Goal: Information Seeking & Learning: Check status

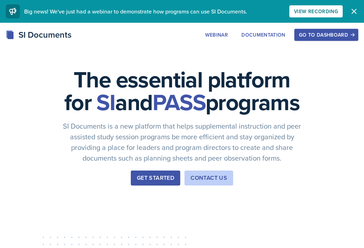
click at [344, 37] on div "Go to Dashboard" at bounding box center [326, 35] width 55 height 6
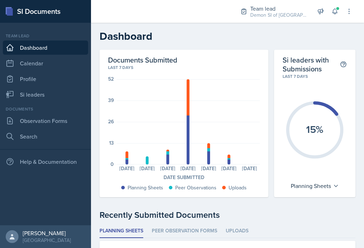
click at [78, 94] on link "Si leaders" at bounding box center [45, 95] width 85 height 14
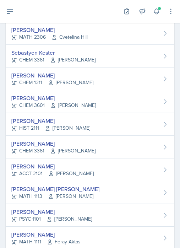
scroll to position [325, 0]
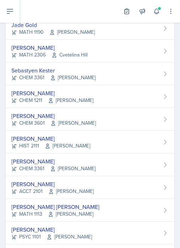
click at [58, 101] on span "[PERSON_NAME]" at bounding box center [71, 100] width 46 height 7
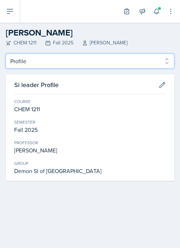
click at [75, 61] on select "Profile Planning Sheets Observation Forms Uploads" at bounding box center [90, 61] width 169 height 15
select select "Planning Sheets"
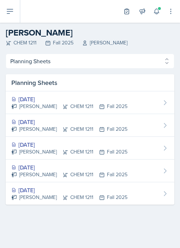
click at [52, 101] on div "[DATE]" at bounding box center [69, 99] width 116 height 9
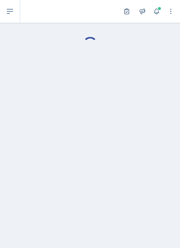
select select "Planning Sheets"
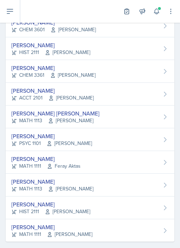
scroll to position [419, 0]
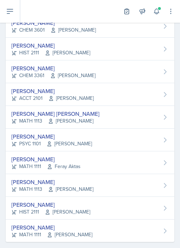
click at [79, 136] on div "[PERSON_NAME]" at bounding box center [51, 136] width 81 height 9
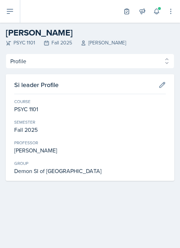
click at [64, 42] on div "PSYC 1101 Fall 2025 [PERSON_NAME]" at bounding box center [90, 42] width 169 height 7
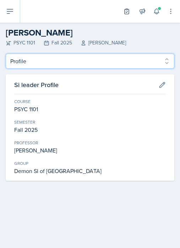
click at [70, 61] on select "Profile Planning Sheets Observation Forms Uploads" at bounding box center [90, 61] width 169 height 15
select select "Planning Sheets"
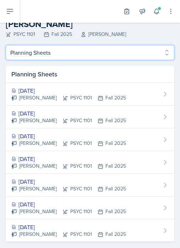
scroll to position [8, 0]
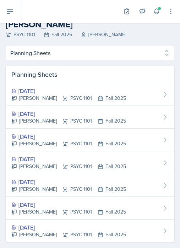
click at [45, 116] on div "[DATE]" at bounding box center [68, 114] width 115 height 9
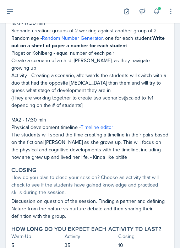
scroll to position [11, 0]
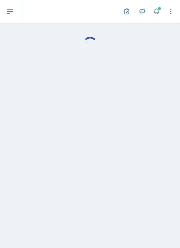
select select "Planning Sheets"
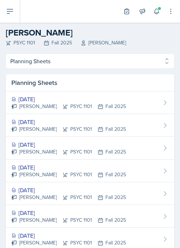
scroll to position [11, 0]
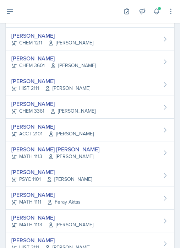
scroll to position [383, 0]
click at [7, 108] on div "[PERSON_NAME] CHEM 3361 [PERSON_NAME]" at bounding box center [90, 107] width 169 height 23
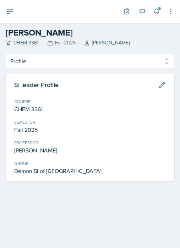
click at [96, 64] on select "Profile Planning Sheets Observation Forms Uploads" at bounding box center [90, 61] width 169 height 15
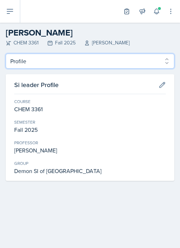
select select "Planning Sheets"
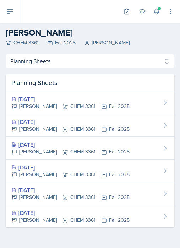
click at [29, 120] on div "[DATE]" at bounding box center [70, 122] width 119 height 9
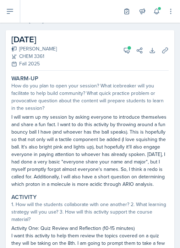
scroll to position [27, 0]
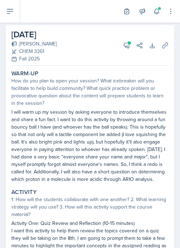
click at [127, 45] on icon at bounding box center [127, 45] width 7 height 7
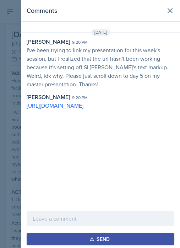
click at [174, 16] on button at bounding box center [170, 11] width 14 height 14
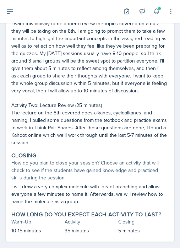
scroll to position [234, 0]
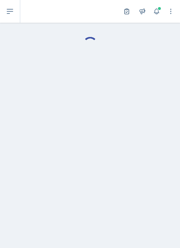
select select "Planning Sheets"
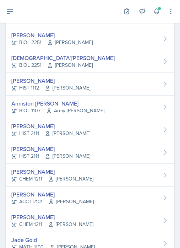
scroll to position [116, 0]
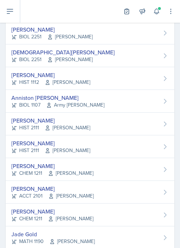
click at [87, 127] on div "[PERSON_NAME] HIST 2111 [PERSON_NAME]" at bounding box center [90, 124] width 169 height 23
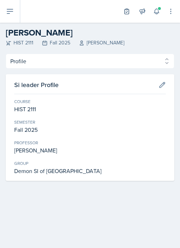
click at [51, 68] on select "Profile Planning Sheets Observation Forms Uploads" at bounding box center [90, 61] width 169 height 15
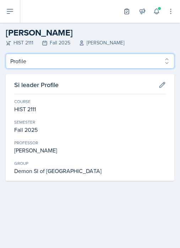
select select "Planning Sheets"
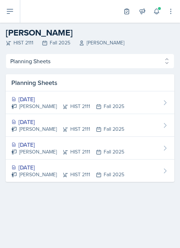
click at [37, 168] on div "[DATE]" at bounding box center [67, 167] width 113 height 9
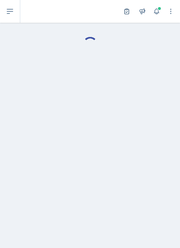
select select "Planning Sheets"
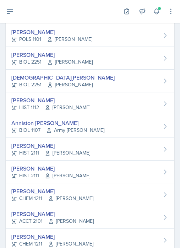
scroll to position [90, 0]
click at [74, 173] on span "[PERSON_NAME]" at bounding box center [68, 175] width 46 height 7
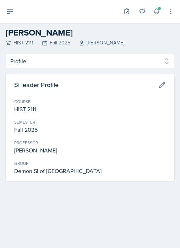
click at [56, 58] on select "Profile Planning Sheets Observation Forms Uploads" at bounding box center [90, 61] width 169 height 15
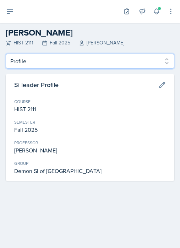
select select "Planning Sheets"
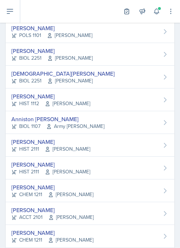
scroll to position [95, 0]
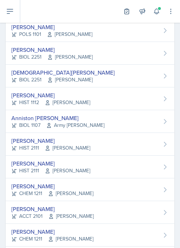
click at [52, 144] on div "[PERSON_NAME]" at bounding box center [50, 141] width 79 height 9
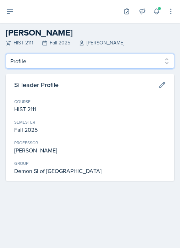
click at [58, 63] on select "Profile Planning Sheets Observation Forms Uploads" at bounding box center [90, 61] width 169 height 15
select select "Planning Sheets"
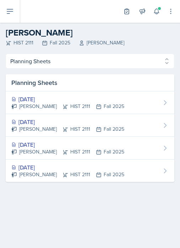
click at [42, 169] on div "[DATE]" at bounding box center [67, 167] width 113 height 9
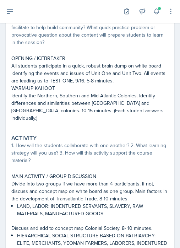
scroll to position [105, 0]
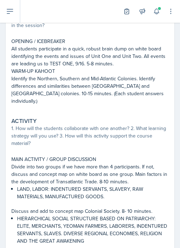
click at [158, 11] on icon at bounding box center [156, 11] width 7 height 7
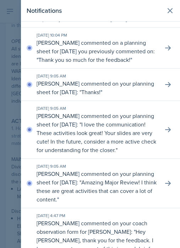
scroll to position [49, 0]
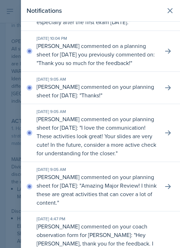
click at [169, 12] on icon at bounding box center [170, 11] width 4 height 4
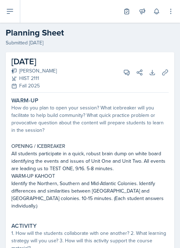
scroll to position [0, 0]
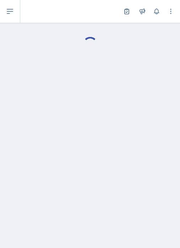
select select "Planning Sheets"
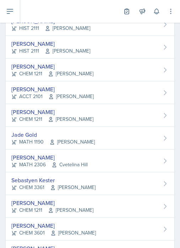
scroll to position [278, 0]
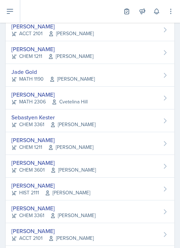
click at [40, 96] on div "[PERSON_NAME]" at bounding box center [49, 94] width 77 height 9
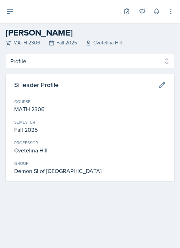
click at [57, 68] on select "Profile Planning Sheets Observation Forms Uploads" at bounding box center [90, 61] width 169 height 15
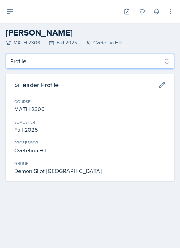
select select "Planning Sheets"
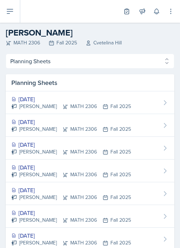
click at [46, 123] on div "[DATE]" at bounding box center [71, 122] width 120 height 9
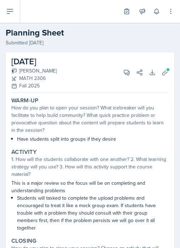
click at [169, 74] on button "Uploads" at bounding box center [165, 72] width 13 height 13
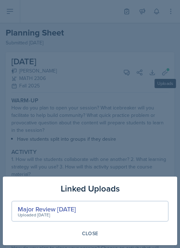
click at [63, 208] on div "Major Review [DATE]" at bounding box center [47, 210] width 58 height 10
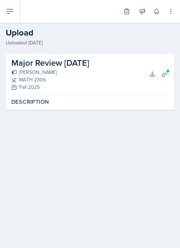
click at [157, 76] on button "Download" at bounding box center [152, 74] width 13 height 13
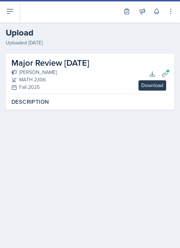
scroll to position [11, 0]
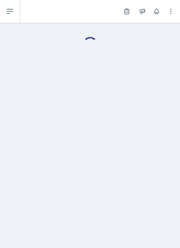
select select "Planning Sheets"
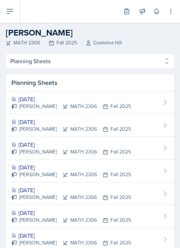
click at [47, 98] on div "[DATE]" at bounding box center [71, 99] width 120 height 9
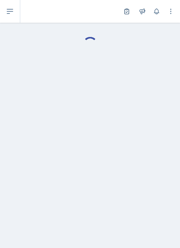
select select "Planning Sheets"
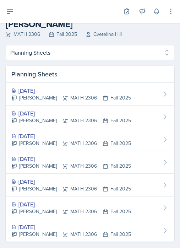
scroll to position [8, 0]
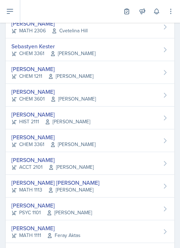
scroll to position [349, 0]
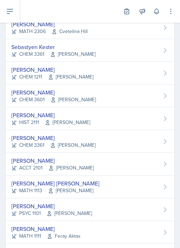
click at [76, 67] on div "[PERSON_NAME]" at bounding box center [52, 69] width 82 height 9
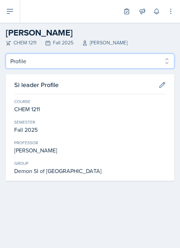
click at [59, 58] on select "Profile Planning Sheets Observation Forms Uploads" at bounding box center [90, 61] width 169 height 15
select select "Planning Sheets"
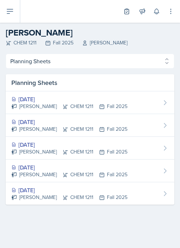
click at [53, 126] on div "[PERSON_NAME] CHEM 1211 Fall 2025" at bounding box center [69, 129] width 116 height 7
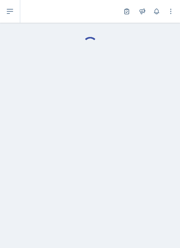
select select "Planning Sheets"
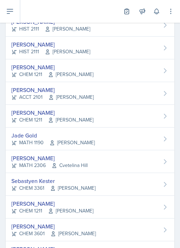
scroll to position [215, 0]
click at [48, 211] on icon at bounding box center [51, 212] width 6 height 6
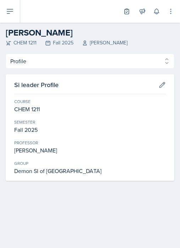
click at [52, 62] on select "Profile Planning Sheets Observation Forms Uploads" at bounding box center [90, 61] width 169 height 15
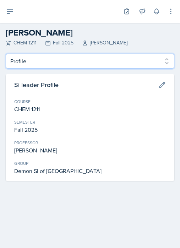
select select "Planning Sheets"
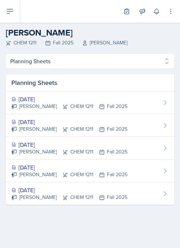
click at [52, 104] on div "[PERSON_NAME] CHEM 1211 Fall 2025" at bounding box center [69, 106] width 116 height 7
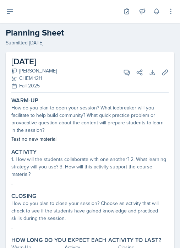
select select "Planning Sheets"
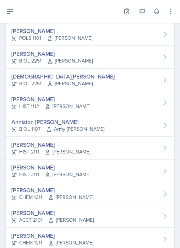
scroll to position [96, 0]
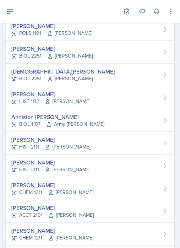
click at [43, 142] on div "[PERSON_NAME]" at bounding box center [50, 140] width 79 height 9
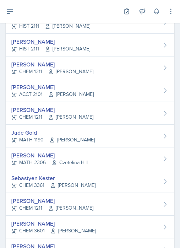
scroll to position [248, 0]
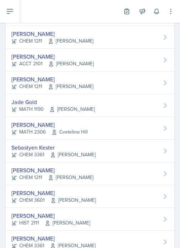
click at [37, 126] on div "[PERSON_NAME]" at bounding box center [49, 125] width 77 height 9
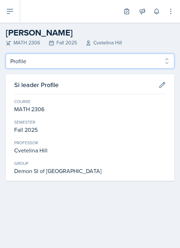
click at [56, 59] on select "Profile Planning Sheets Observation Forms Uploads" at bounding box center [90, 61] width 169 height 15
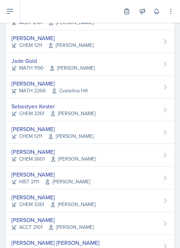
scroll to position [294, 0]
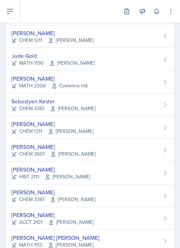
click at [35, 148] on div "[PERSON_NAME]" at bounding box center [53, 147] width 85 height 9
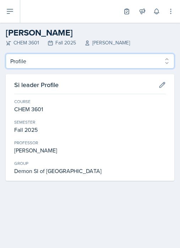
click at [47, 61] on select "Profile Planning Sheets Observation Forms Uploads" at bounding box center [90, 61] width 169 height 15
select select "Planning Sheets"
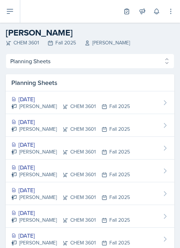
click at [43, 123] on div "[DATE]" at bounding box center [70, 122] width 119 height 9
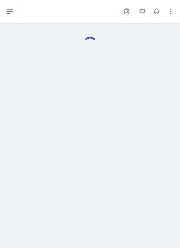
select select "Planning Sheets"
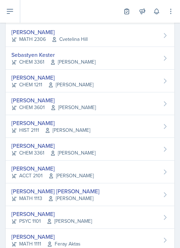
scroll to position [341, 0]
click at [55, 147] on div "[PERSON_NAME]" at bounding box center [53, 146] width 84 height 9
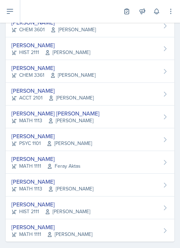
scroll to position [419, 0]
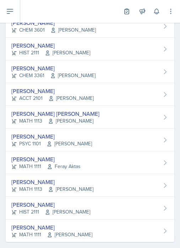
click at [46, 137] on div "[PERSON_NAME]" at bounding box center [51, 136] width 81 height 9
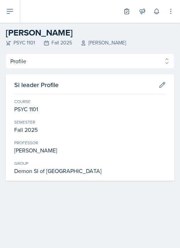
click at [50, 62] on select "Profile Planning Sheets Observation Forms Uploads" at bounding box center [90, 61] width 169 height 15
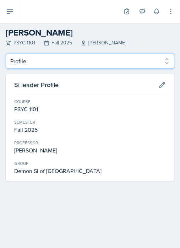
select select "Planning Sheets"
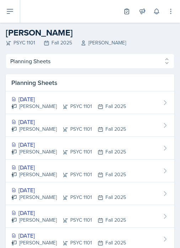
click at [50, 122] on div "[DATE]" at bounding box center [68, 122] width 115 height 9
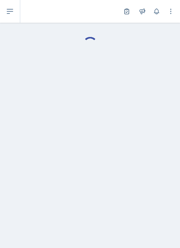
select select "Planning Sheets"
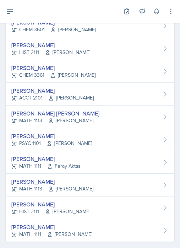
scroll to position [419, 0]
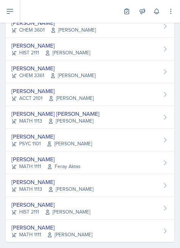
click at [62, 210] on span "[PERSON_NAME]" at bounding box center [68, 212] width 46 height 7
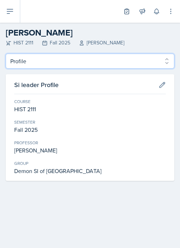
click at [43, 60] on select "Profile Planning Sheets Observation Forms Uploads" at bounding box center [90, 61] width 169 height 15
select select "Planning Sheets"
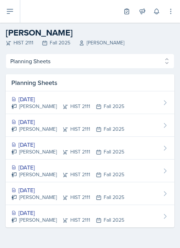
click at [44, 170] on div "[DATE]" at bounding box center [67, 167] width 113 height 9
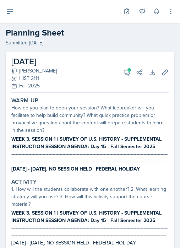
scroll to position [0, 0]
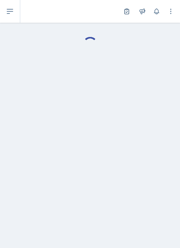
select select "Planning Sheets"
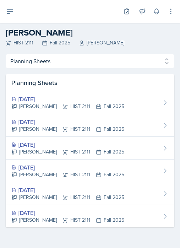
click at [46, 146] on div "[DATE]" at bounding box center [67, 145] width 113 height 9
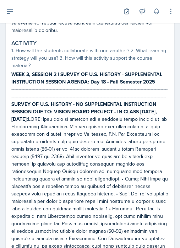
scroll to position [550, 0]
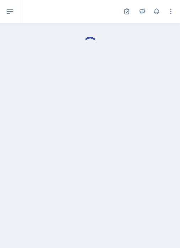
select select "Planning Sheets"
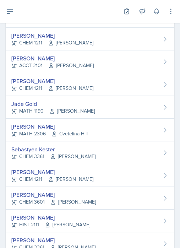
scroll to position [280, 0]
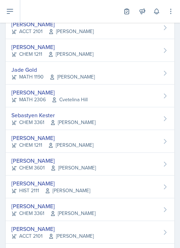
click at [41, 140] on div "[PERSON_NAME]" at bounding box center [52, 138] width 82 height 9
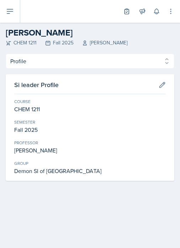
click at [40, 68] on select "Profile Planning Sheets Observation Forms Uploads" at bounding box center [90, 61] width 169 height 15
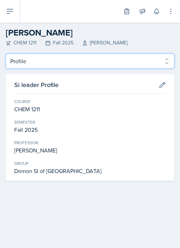
select select "Planning Sheets"
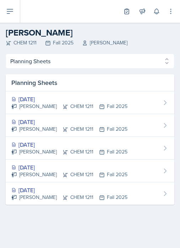
click at [43, 123] on div "[DATE]" at bounding box center [69, 122] width 116 height 9
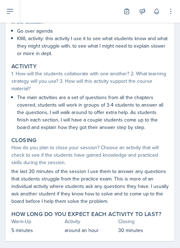
scroll to position [107, 0]
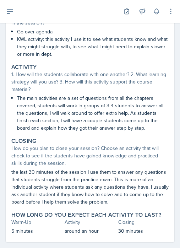
click at [159, 243] on div "[DATE] [PERSON_NAME] CHEM 1211 Fall 2025 View Comments Comments Send Share Down…" at bounding box center [90, 102] width 180 height 315
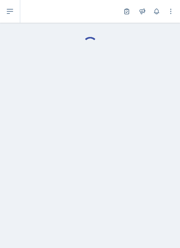
select select "Planning Sheets"
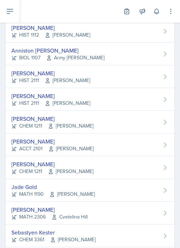
scroll to position [163, 0]
click at [37, 75] on div "[PERSON_NAME]" at bounding box center [50, 73] width 79 height 9
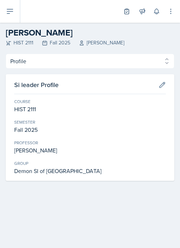
click at [49, 61] on select "Profile Planning Sheets Observation Forms Uploads" at bounding box center [90, 61] width 169 height 15
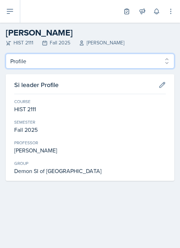
select select "Planning Sheets"
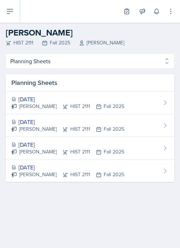
click at [41, 169] on div "[DATE]" at bounding box center [67, 167] width 113 height 9
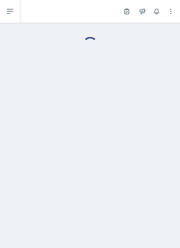
select select "Planning Sheets"
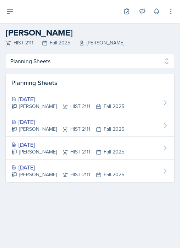
click at [42, 146] on div "[DATE]" at bounding box center [67, 145] width 113 height 9
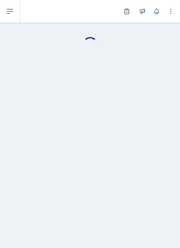
select select "Planning Sheets"
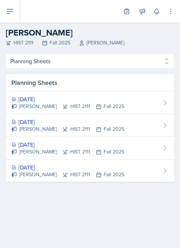
click at [45, 125] on div "[DATE]" at bounding box center [67, 122] width 113 height 9
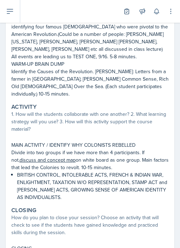
scroll to position [136, 0]
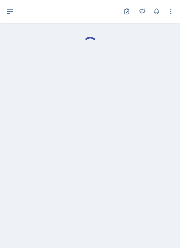
select select "Planning Sheets"
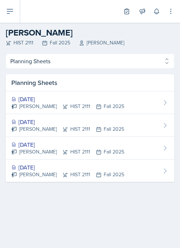
click at [44, 127] on div "[PERSON_NAME] HIST 2111 Fall 2025" at bounding box center [67, 129] width 113 height 7
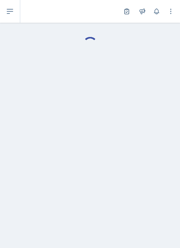
select select "Planning Sheets"
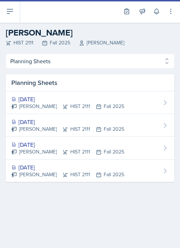
click at [40, 106] on div "[PERSON_NAME] HIST 2111 Fall 2025" at bounding box center [67, 106] width 113 height 7
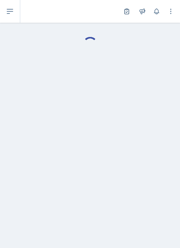
select select "Planning Sheets"
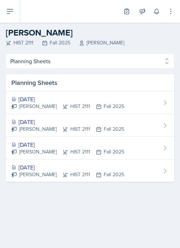
click at [48, 124] on div "[DATE]" at bounding box center [67, 122] width 113 height 9
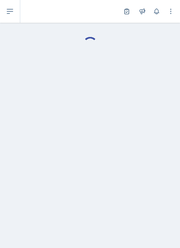
select select "Planning Sheets"
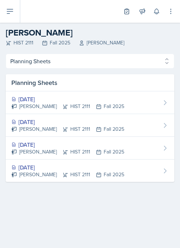
click at [61, 156] on div "[PERSON_NAME] HIST 2111 Fall 2025" at bounding box center [67, 151] width 113 height 7
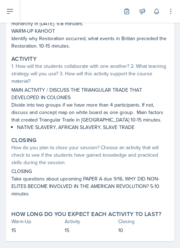
scroll to position [152, 0]
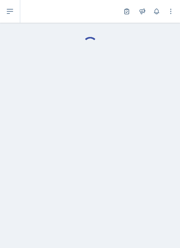
select select "Planning Sheets"
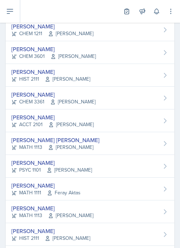
scroll to position [393, 0]
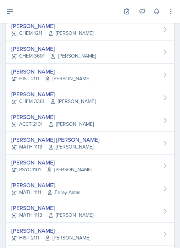
click at [29, 96] on div "[PERSON_NAME]" at bounding box center [53, 94] width 84 height 9
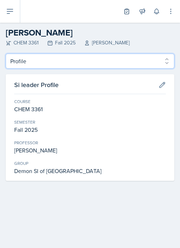
click at [12, 63] on select "Profile Planning Sheets Observation Forms Uploads" at bounding box center [90, 61] width 169 height 15
select select "Planning Sheets"
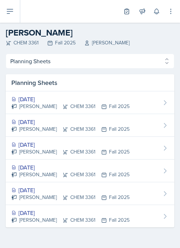
click at [35, 125] on div "[DATE]" at bounding box center [70, 122] width 119 height 9
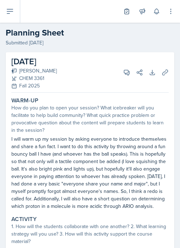
scroll to position [21, 0]
